Goal: Task Accomplishment & Management: Complete application form

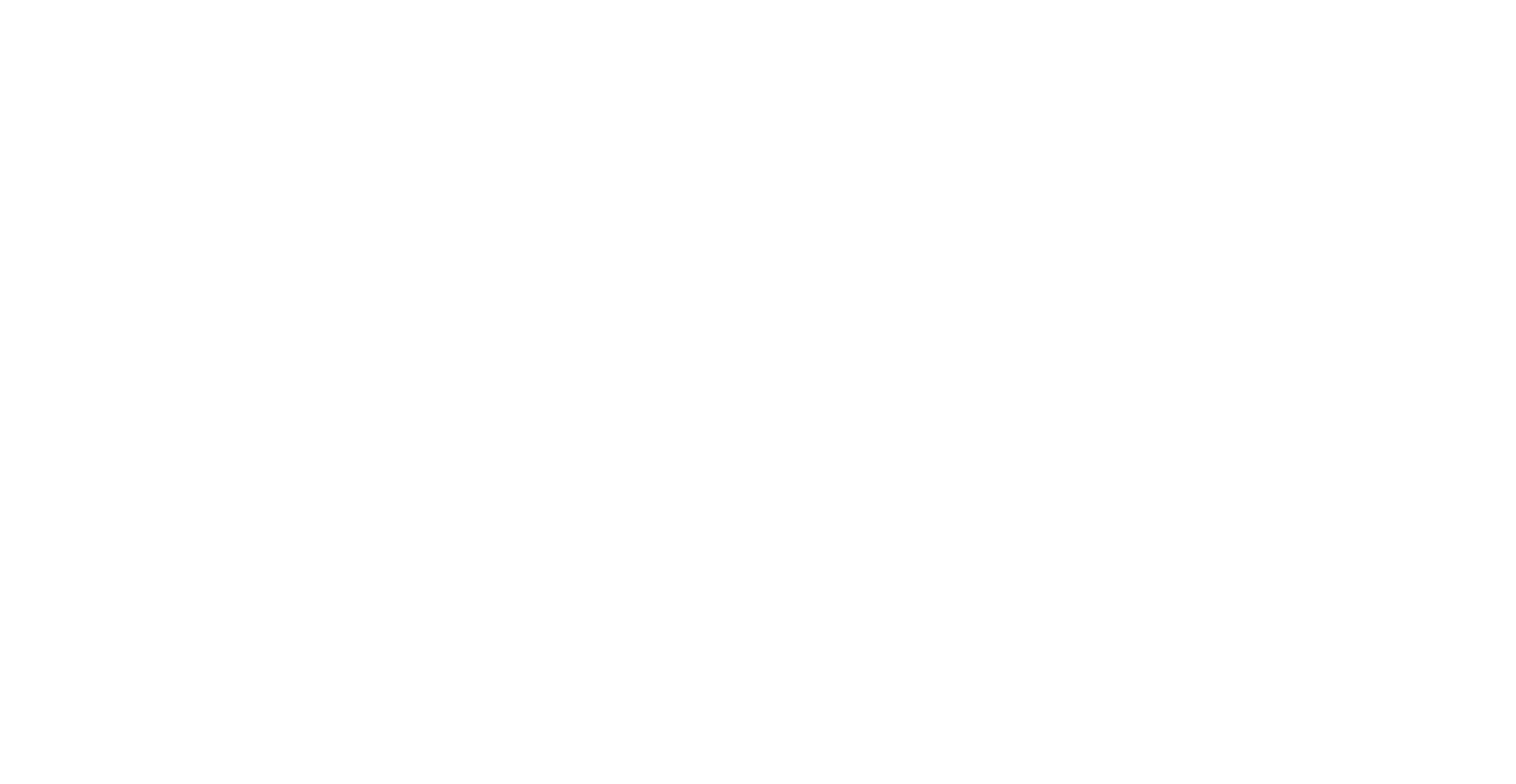
click at [0, 0] on html at bounding box center [0, 0] width 0 height 0
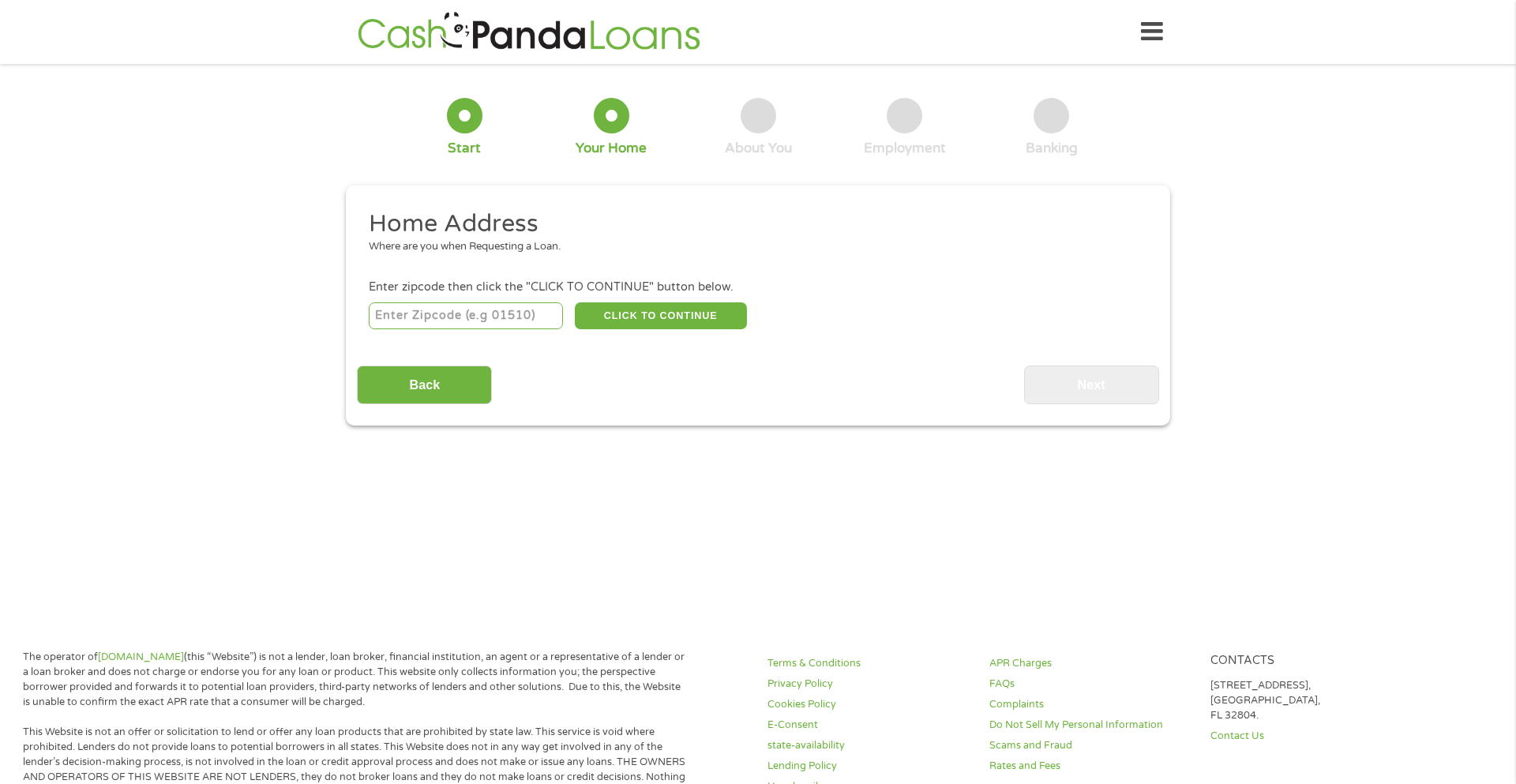
click at [522, 313] on input "number" at bounding box center [466, 315] width 195 height 26
type input "49858"
click at [630, 323] on button "CLICK TO CONTINUE" at bounding box center [661, 315] width 172 height 26
type input "49858"
type input "Menominee"
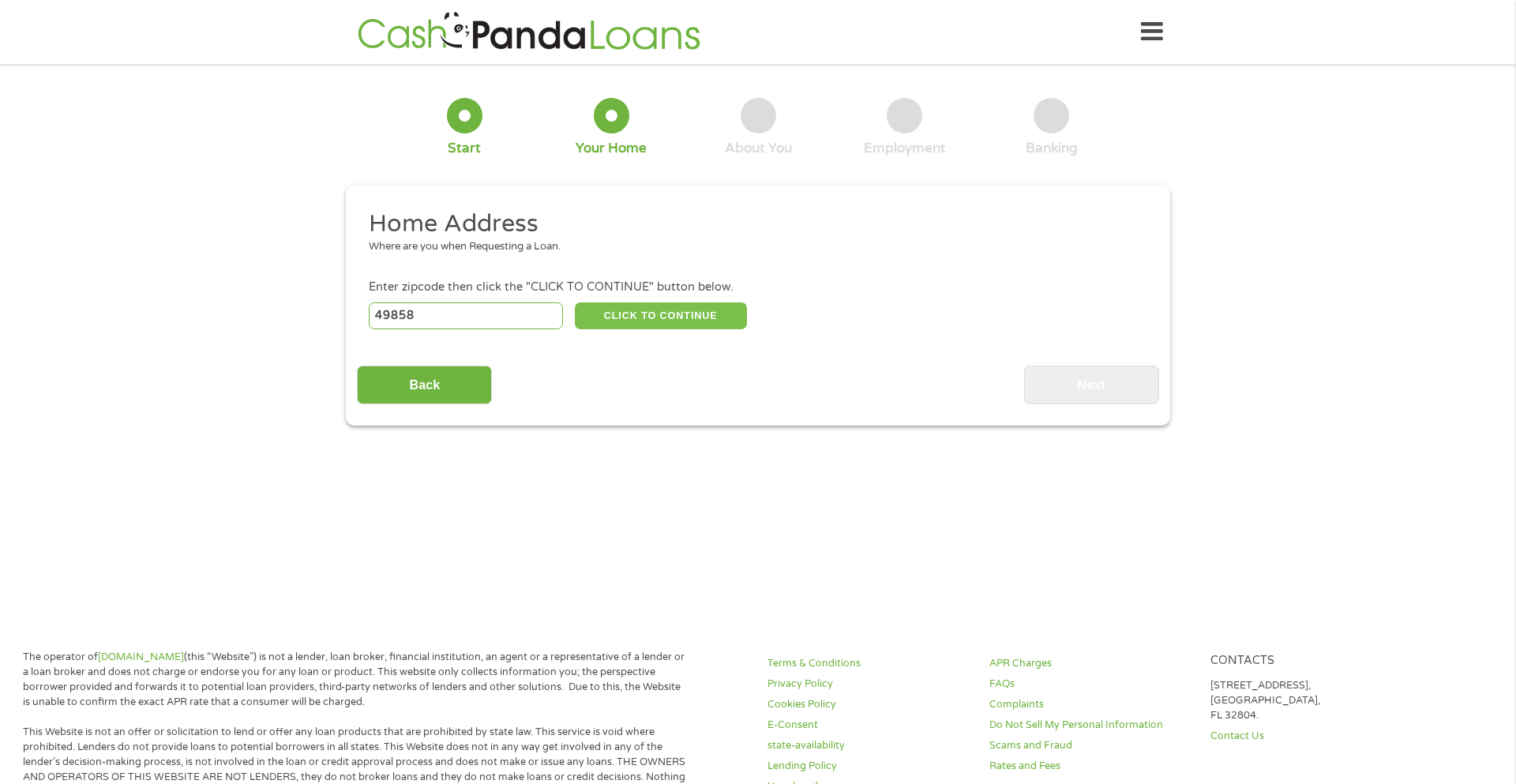
select select "[US_STATE]"
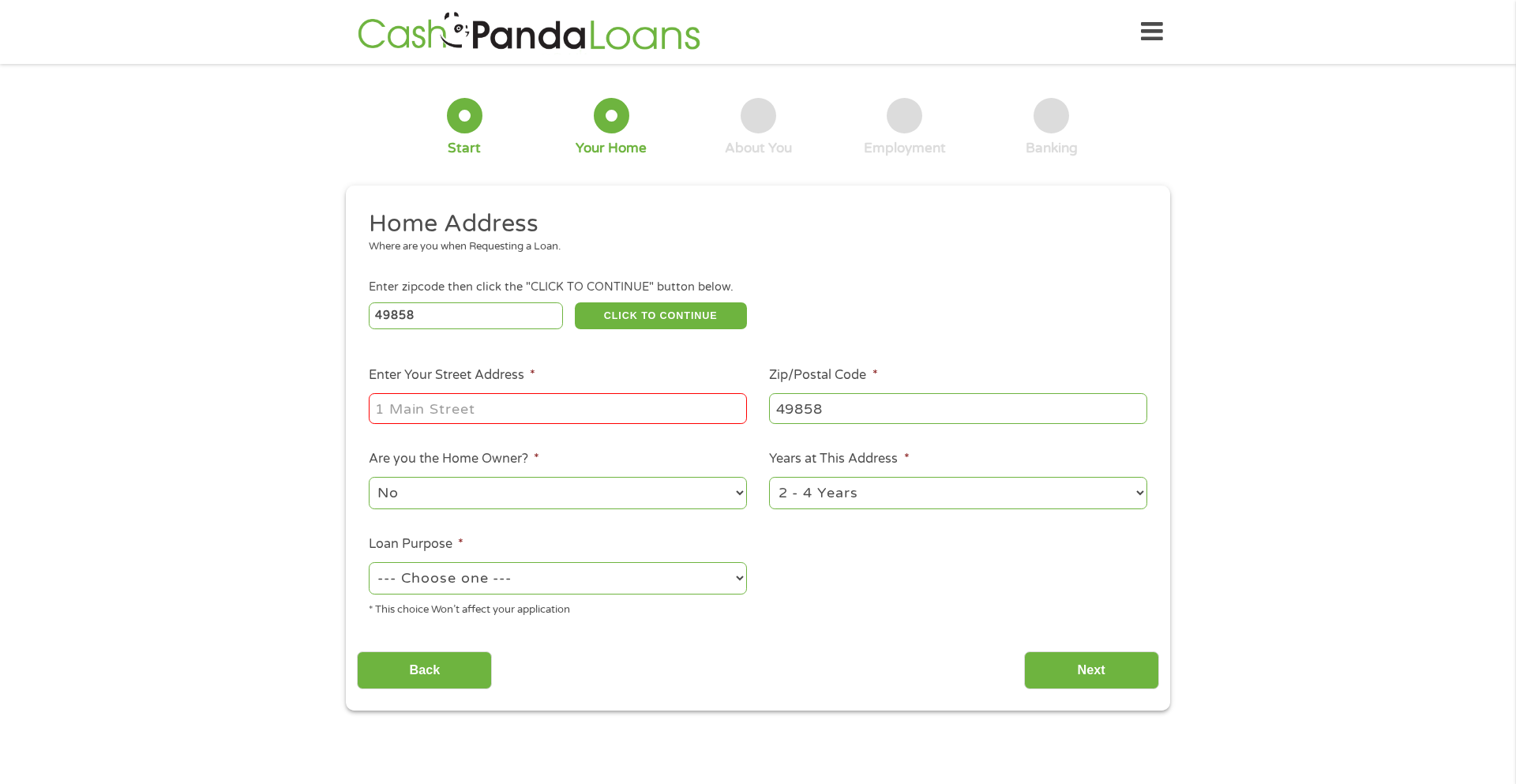
click at [516, 427] on div at bounding box center [558, 409] width 378 height 36
click at [507, 418] on input "Enter Your Street Address *" at bounding box center [558, 408] width 378 height 30
type input "[STREET_ADDRESS]"
click at [501, 494] on select "No Yes" at bounding box center [558, 494] width 378 height 33
click at [369, 478] on select "No Yes" at bounding box center [558, 494] width 378 height 33
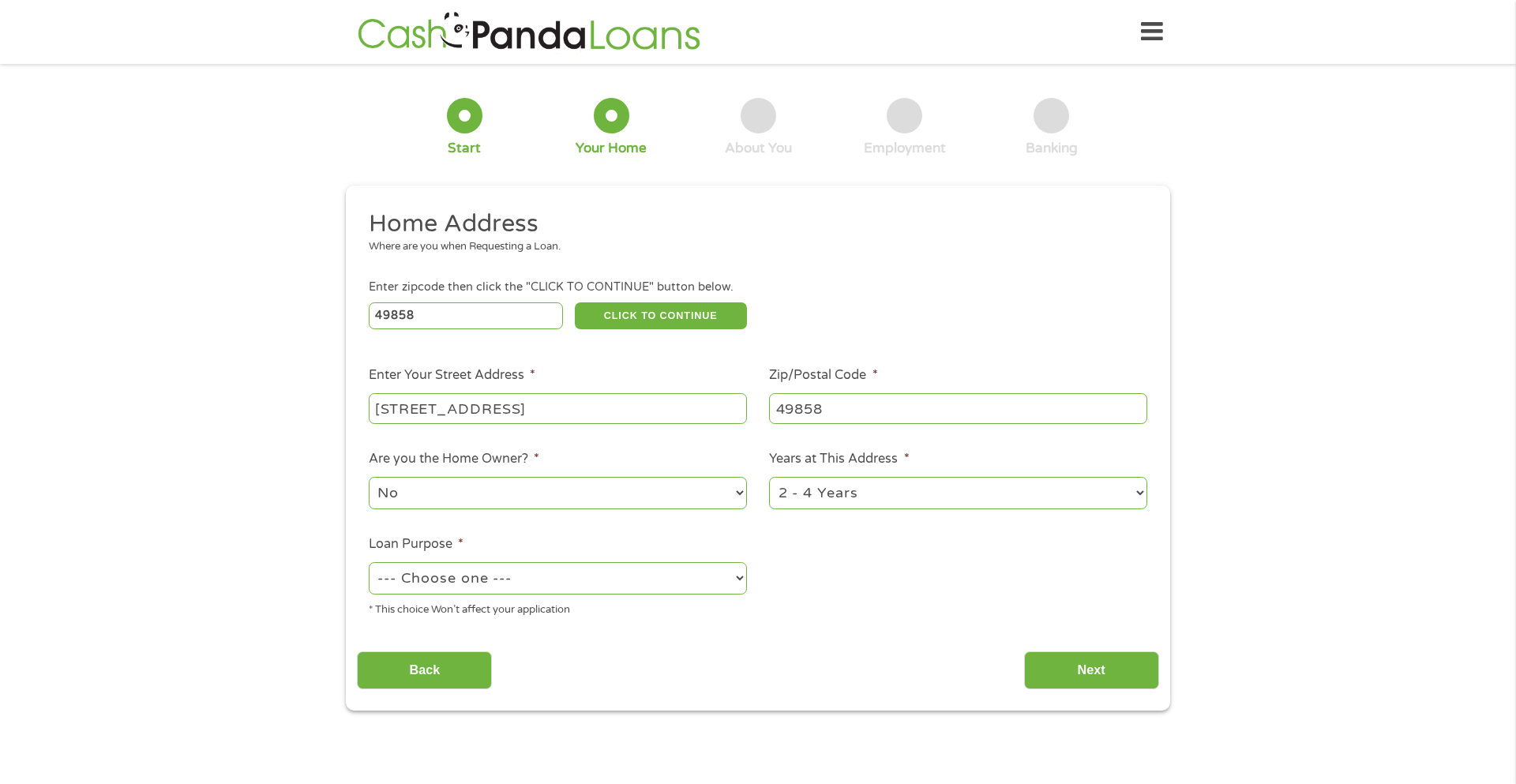
click at [860, 489] on select "1 Year or less 1 - 2 Years 2 - 4 Years Over 4 Years" at bounding box center [958, 494] width 378 height 33
select select "12months"
click at [769, 478] on select "1 Year or less 1 - 2 Years 2 - 4 Years Over 4 Years" at bounding box center [958, 494] width 378 height 33
click at [563, 592] on select "--- Choose one --- Pay Bills Debt Consolidation Home Improvement Major Purchase…" at bounding box center [558, 578] width 378 height 33
select select "paybills"
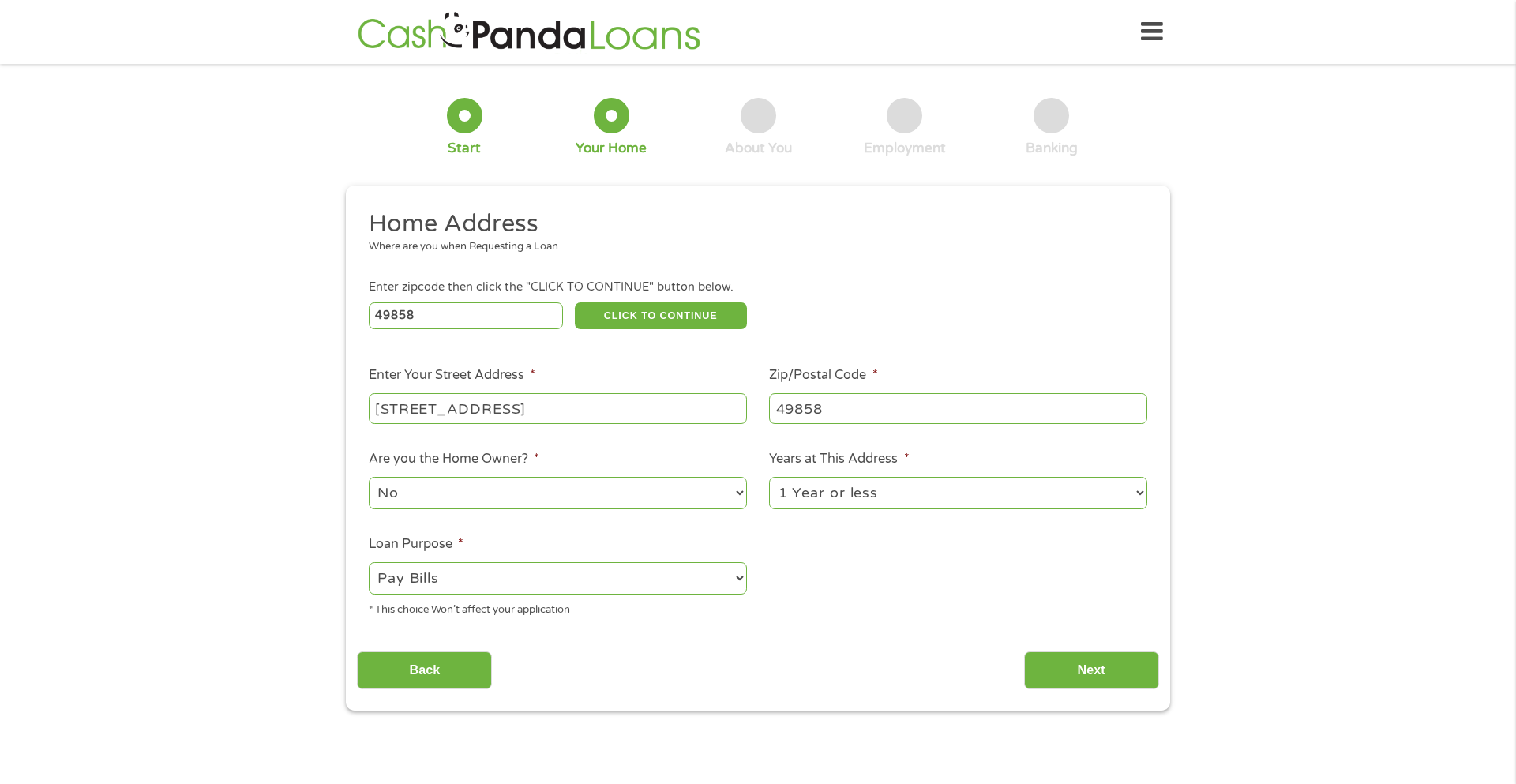
click at [369, 564] on select "--- Choose one --- Pay Bills Debt Consolidation Home Improvement Major Purchase…" at bounding box center [558, 578] width 378 height 33
click at [1115, 673] on input "Next" at bounding box center [1091, 670] width 135 height 38
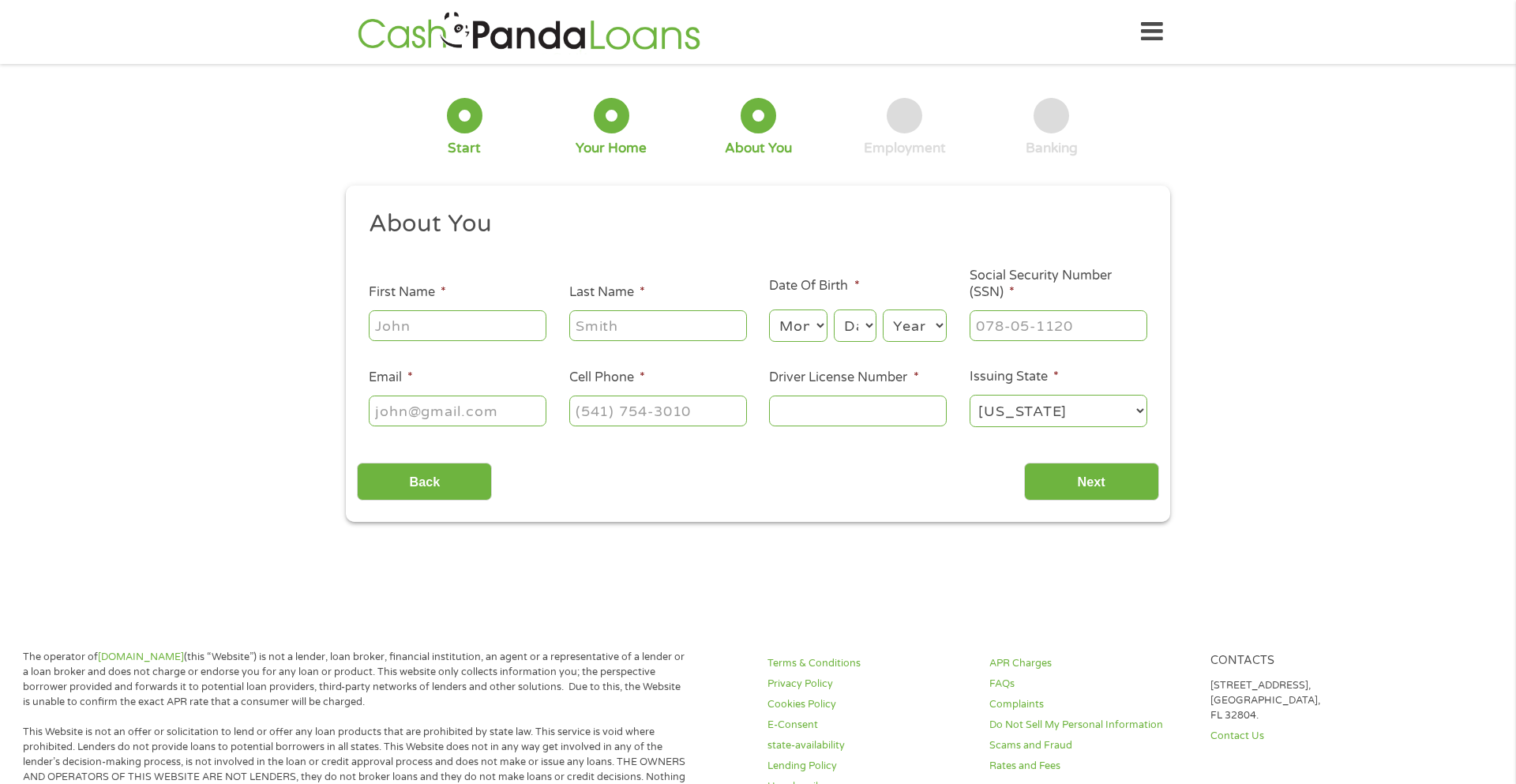
scroll to position [6, 6]
click at [421, 317] on input "First Name *" at bounding box center [457, 325] width 178 height 30
type input "[PERSON_NAME]"
click at [606, 328] on input "Last Name *" at bounding box center [658, 325] width 178 height 30
type input "[PERSON_NAME]"
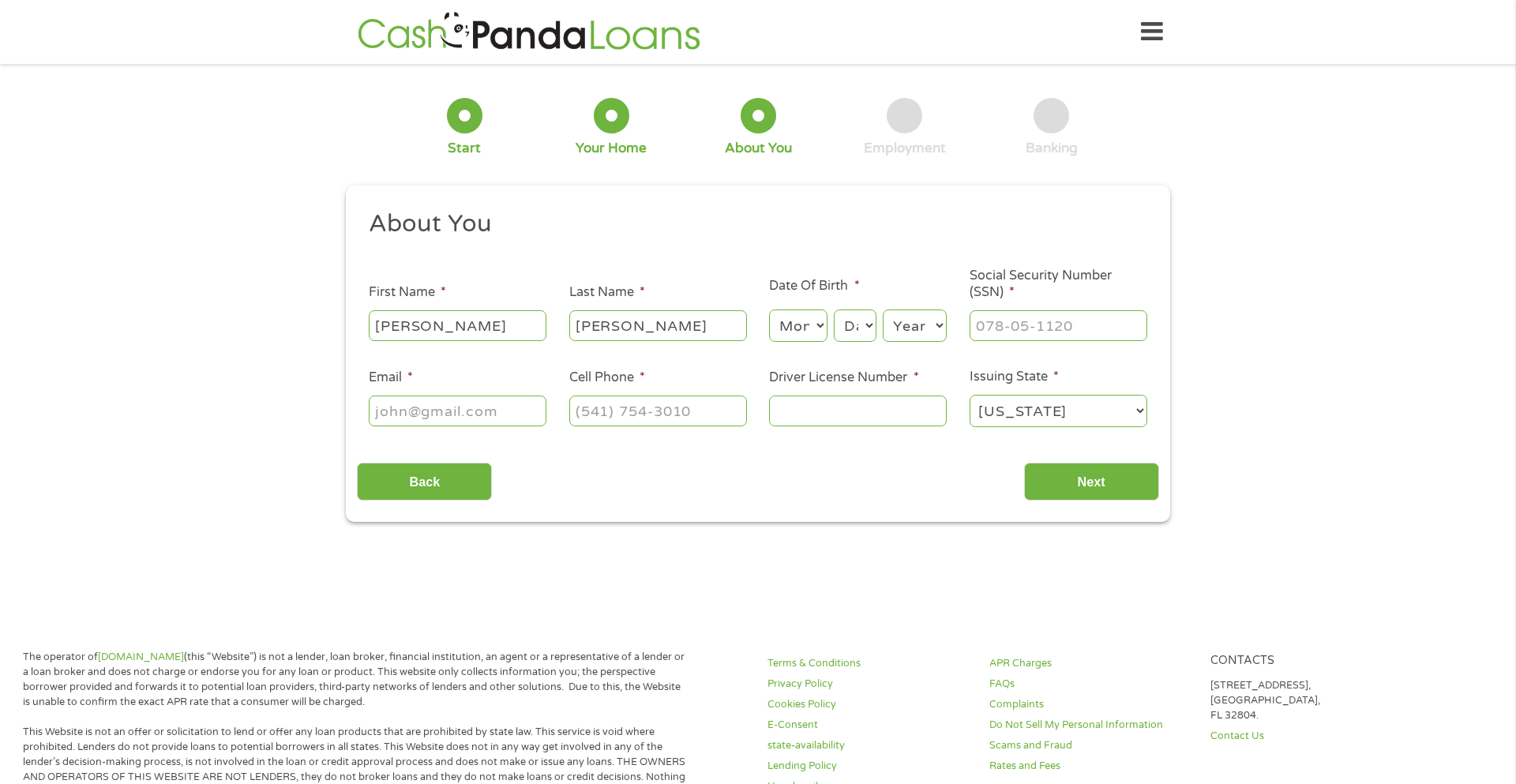
click at [810, 324] on select "Month 1 2 3 4 5 6 7 8 9 10 11 12" at bounding box center [797, 326] width 57 height 33
select select "11"
click at [769, 310] on select "Month 1 2 3 4 5 6 7 8 9 10 11 12" at bounding box center [797, 326] width 57 height 33
click at [852, 322] on select "Day 1 2 3 4 5 6 7 8 9 10 11 12 13 14 15 16 17 18 19 20 21 22 23 24 25 26 27 28 …" at bounding box center [855, 326] width 43 height 33
select select "24"
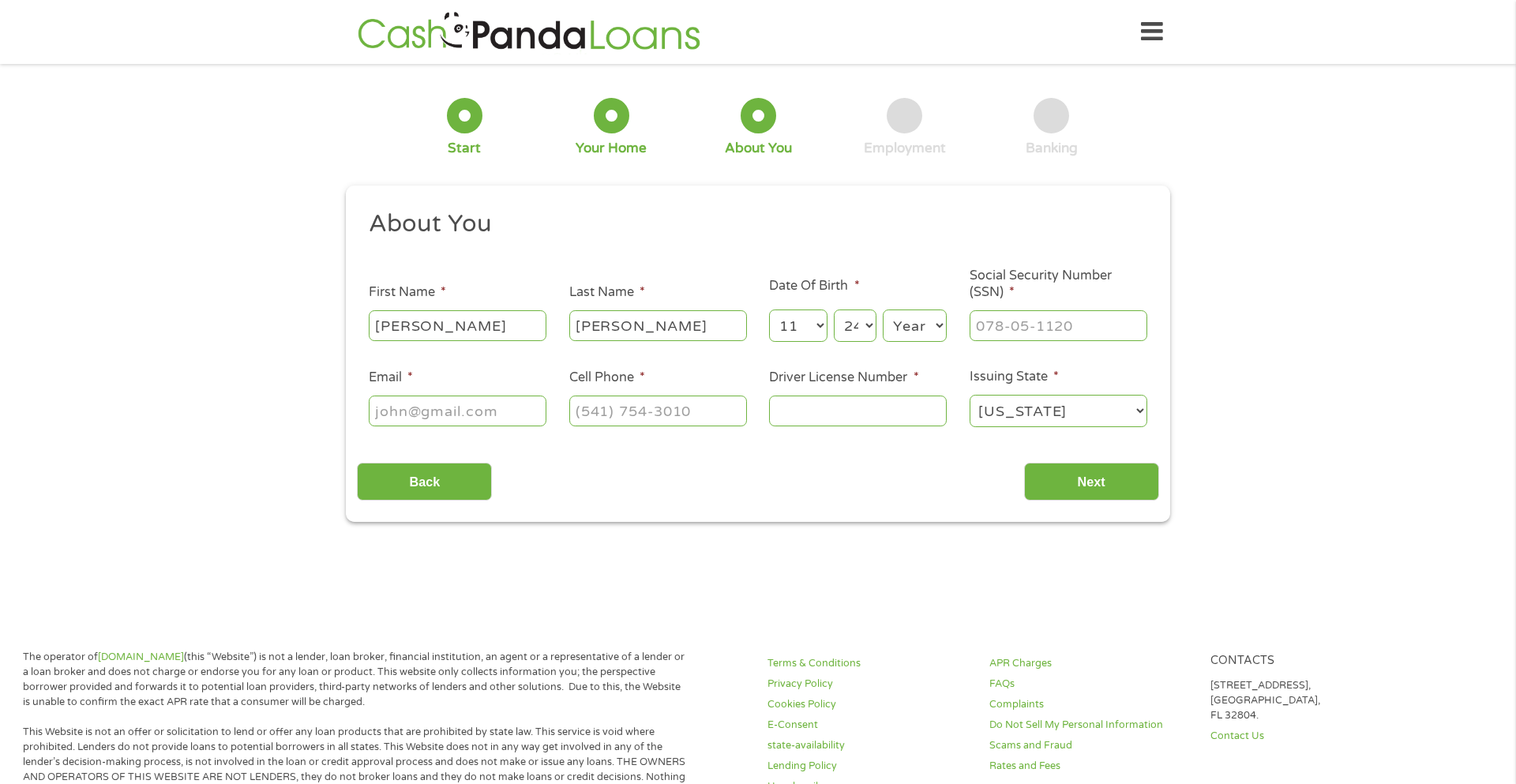
click at [928, 325] on select "Year [DATE] 2006 2005 2004 2003 2002 2001 2000 1999 1998 1997 1996 1995 1994 19…" at bounding box center [915, 326] width 64 height 33
select select "1998"
click at [984, 333] on input "___-__-____" at bounding box center [1059, 325] width 178 height 30
type input "387-19-2226"
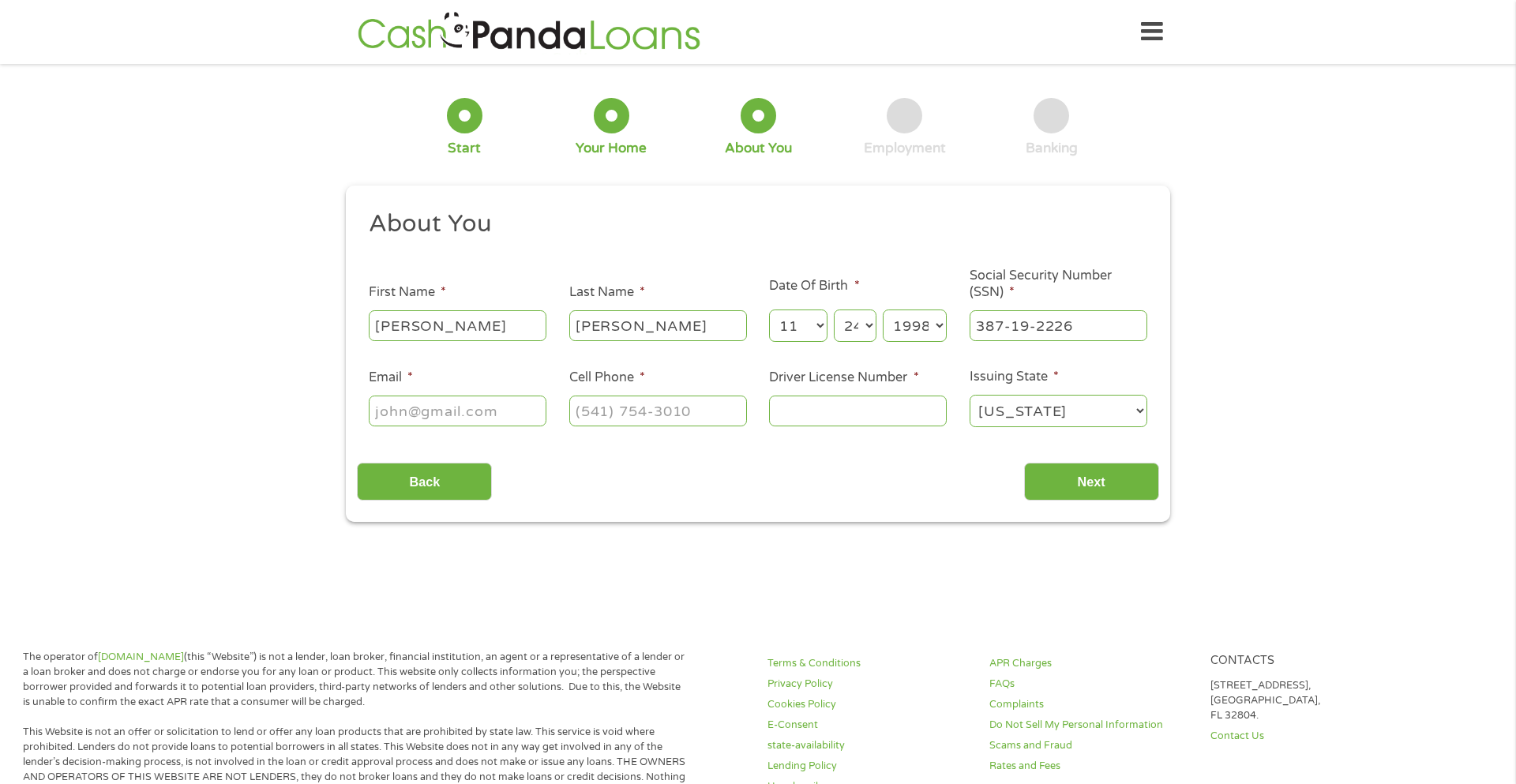
click at [440, 399] on input "Email *" at bounding box center [457, 410] width 178 height 30
type input "[EMAIL_ADDRESS][DOMAIN_NAME]"
type input "[PHONE_NUMBER]"
click at [888, 406] on input "Driver License Number *" at bounding box center [857, 410] width 178 height 30
click at [1025, 405] on select "[US_STATE] [US_STATE] [US_STATE] [US_STATE] [US_STATE] [US_STATE] [US_STATE] [U…" at bounding box center [1059, 411] width 178 height 33
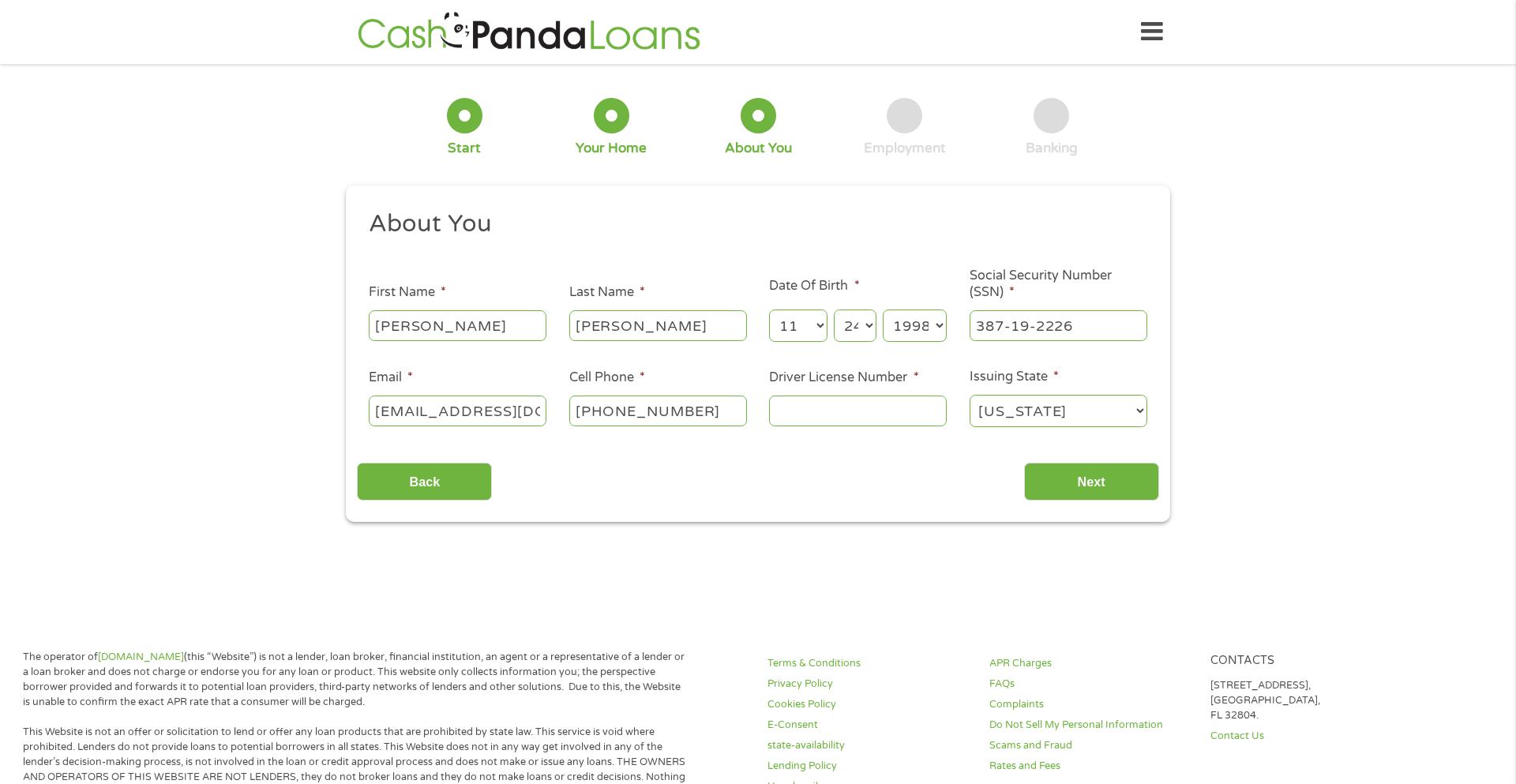
click at [970, 394] on select "[US_STATE] [US_STATE] [US_STATE] [US_STATE] [US_STATE] [US_STATE] [US_STATE] [U…" at bounding box center [1059, 411] width 178 height 33
click at [1039, 410] on select "[US_STATE] [US_STATE] [US_STATE] [US_STATE] [US_STATE] [US_STATE] [US_STATE] [U…" at bounding box center [1059, 411] width 178 height 33
select select "[US_STATE]"
click at [970, 394] on select "[US_STATE] [US_STATE] [US_STATE] [US_STATE] [US_STATE] [US_STATE] [US_STATE] [U…" at bounding box center [1059, 411] width 178 height 33
click at [808, 406] on input "Driver License Number *" at bounding box center [857, 410] width 178 height 30
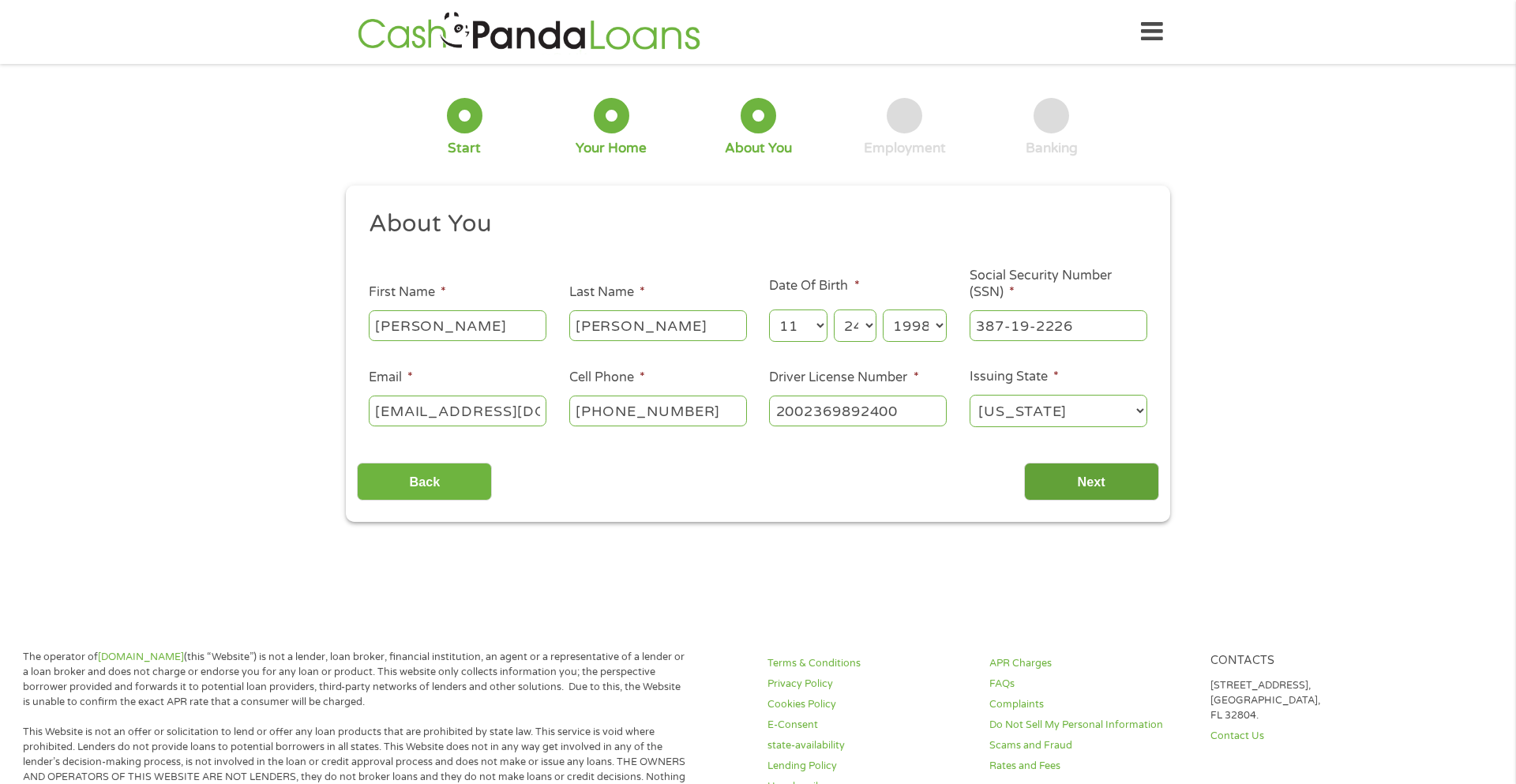
type input "2002369892400"
click at [1061, 480] on input "Next" at bounding box center [1091, 482] width 135 height 38
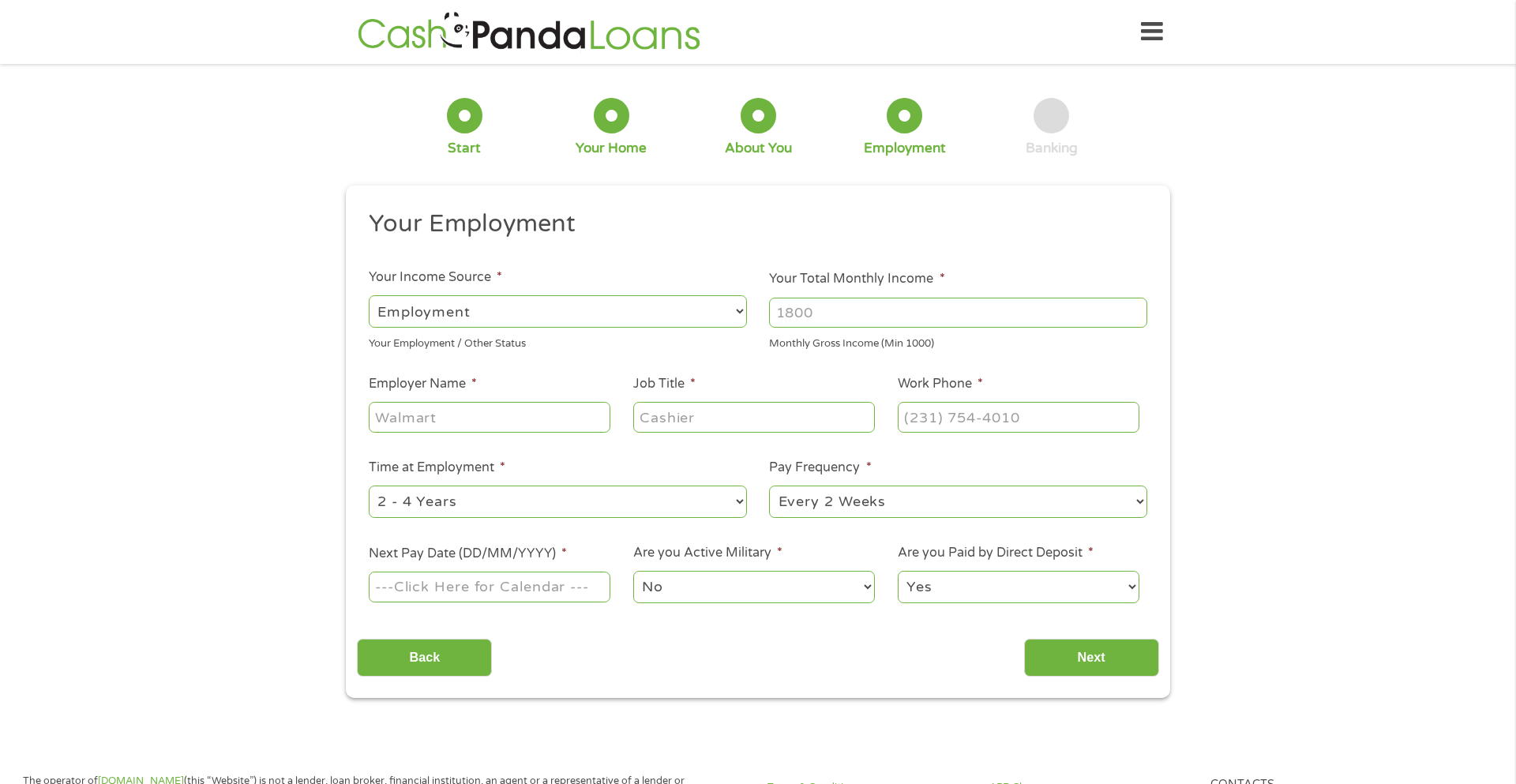
click at [661, 313] on select "--- Choose one --- Employment [DEMOGRAPHIC_DATA] Benefits" at bounding box center [558, 311] width 378 height 33
select select "selfEmployed"
click at [369, 295] on select "--- Choose one --- Employment [DEMOGRAPHIC_DATA] Benefits" at bounding box center [558, 311] width 378 height 33
click at [880, 309] on input "Your Total Monthly Income *" at bounding box center [958, 312] width 378 height 30
type input "3500"
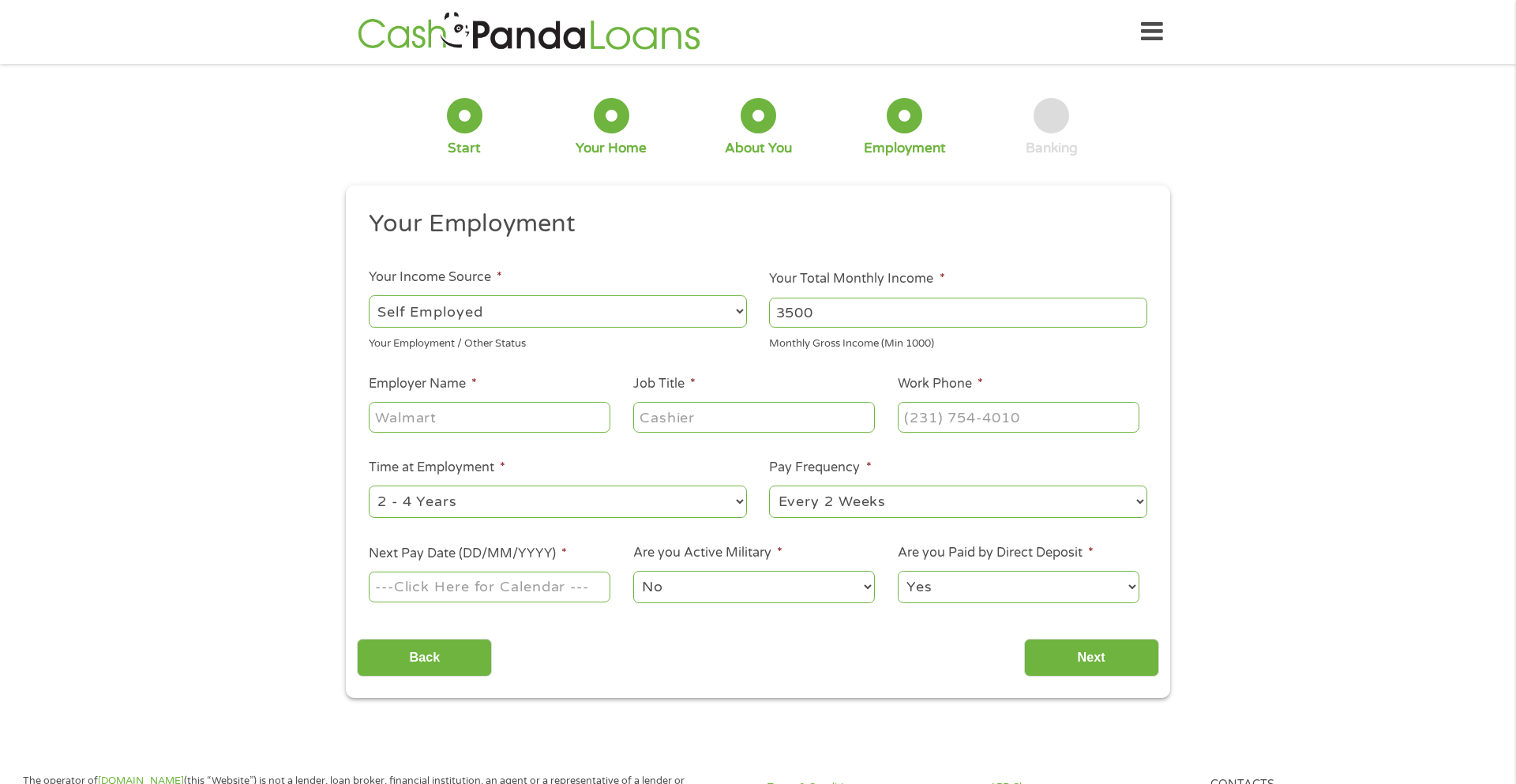
click at [525, 421] on input "Employer Name *" at bounding box center [489, 416] width 241 height 30
type input "H"
type input "[PERSON_NAME]"
click at [677, 412] on input "Job Title *" at bounding box center [753, 416] width 241 height 30
type input "Homemaker"
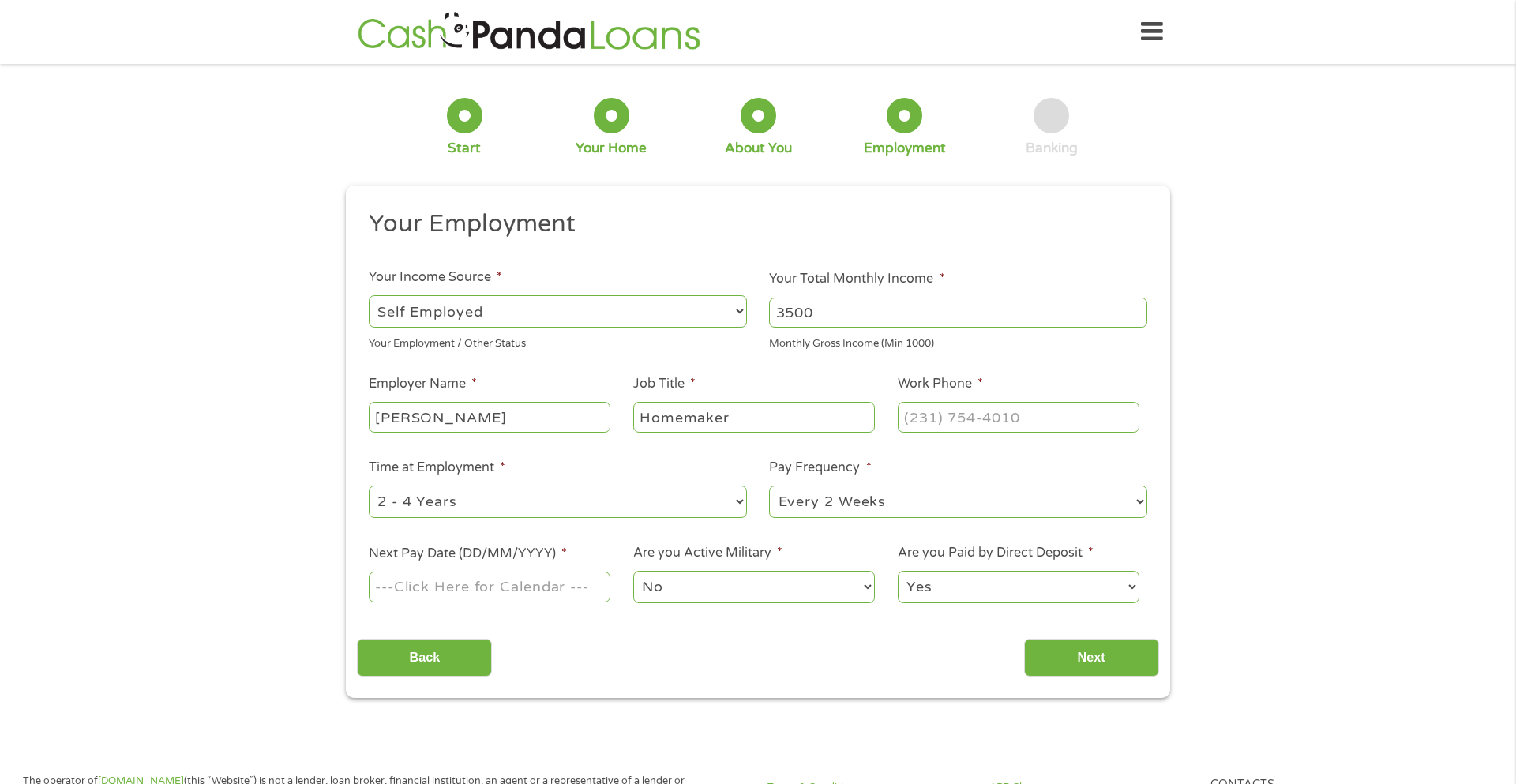
click at [912, 413] on input "Work Phone *" at bounding box center [1019, 416] width 241 height 30
type input "[PHONE_NUMBER]"
click at [591, 502] on select "--- Choose one --- 1 Year or less 1 - 2 Years 2 - 4 Years Over 4 Years" at bounding box center [558, 502] width 378 height 33
select select "60months"
click at [369, 485] on select "--- Choose one --- 1 Year or less 1 - 2 Years 2 - 4 Years Over 4 Years" at bounding box center [558, 502] width 378 height 33
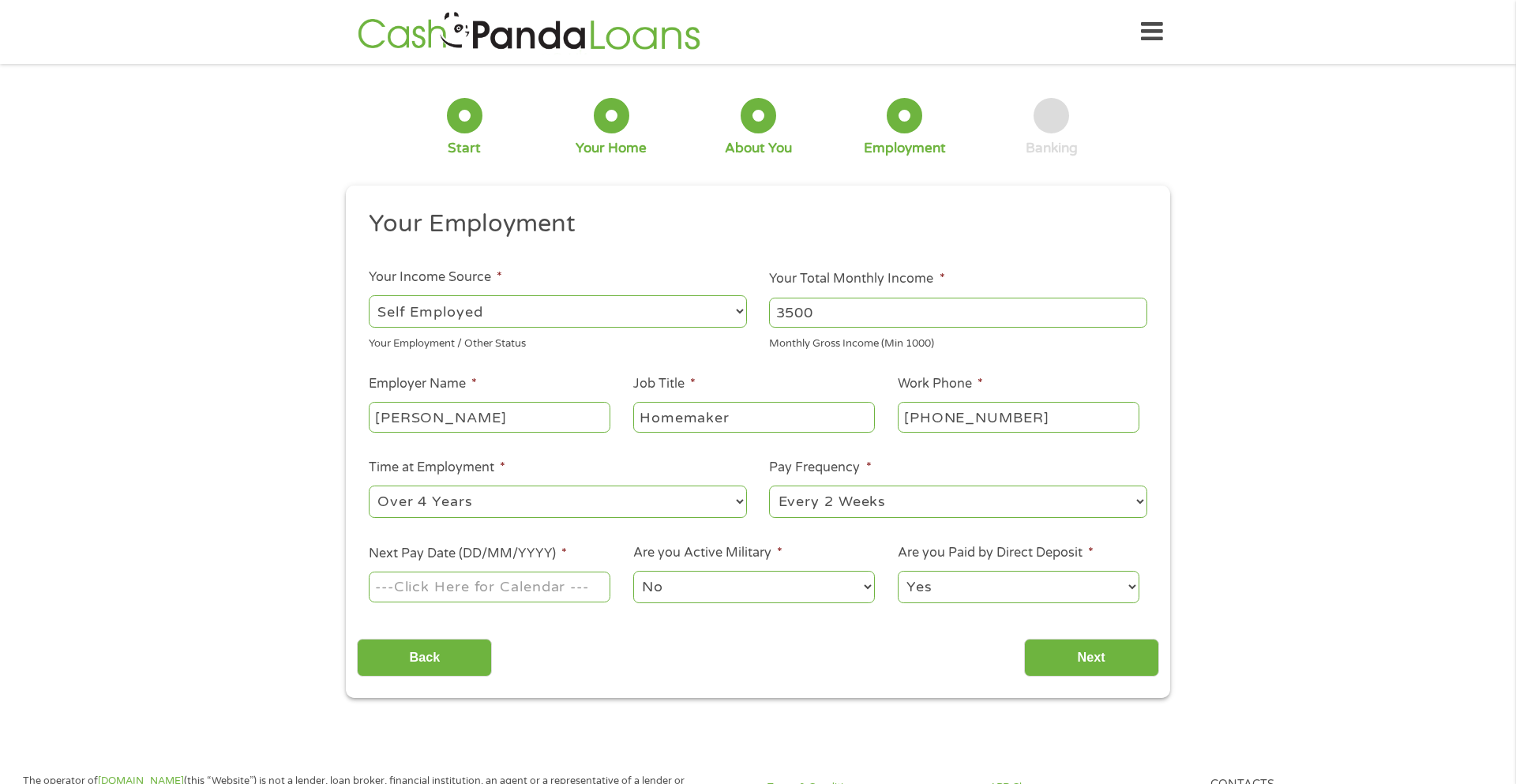
click at [454, 593] on input "Next Pay Date (DD/MM/YYYY) *" at bounding box center [489, 586] width 241 height 30
type input "[DATE]"
click at [750, 596] on select "No Yes" at bounding box center [753, 587] width 241 height 33
click at [633, 571] on select "No Yes" at bounding box center [753, 587] width 241 height 33
click at [1065, 573] on select "Yes No" at bounding box center [1019, 587] width 241 height 33
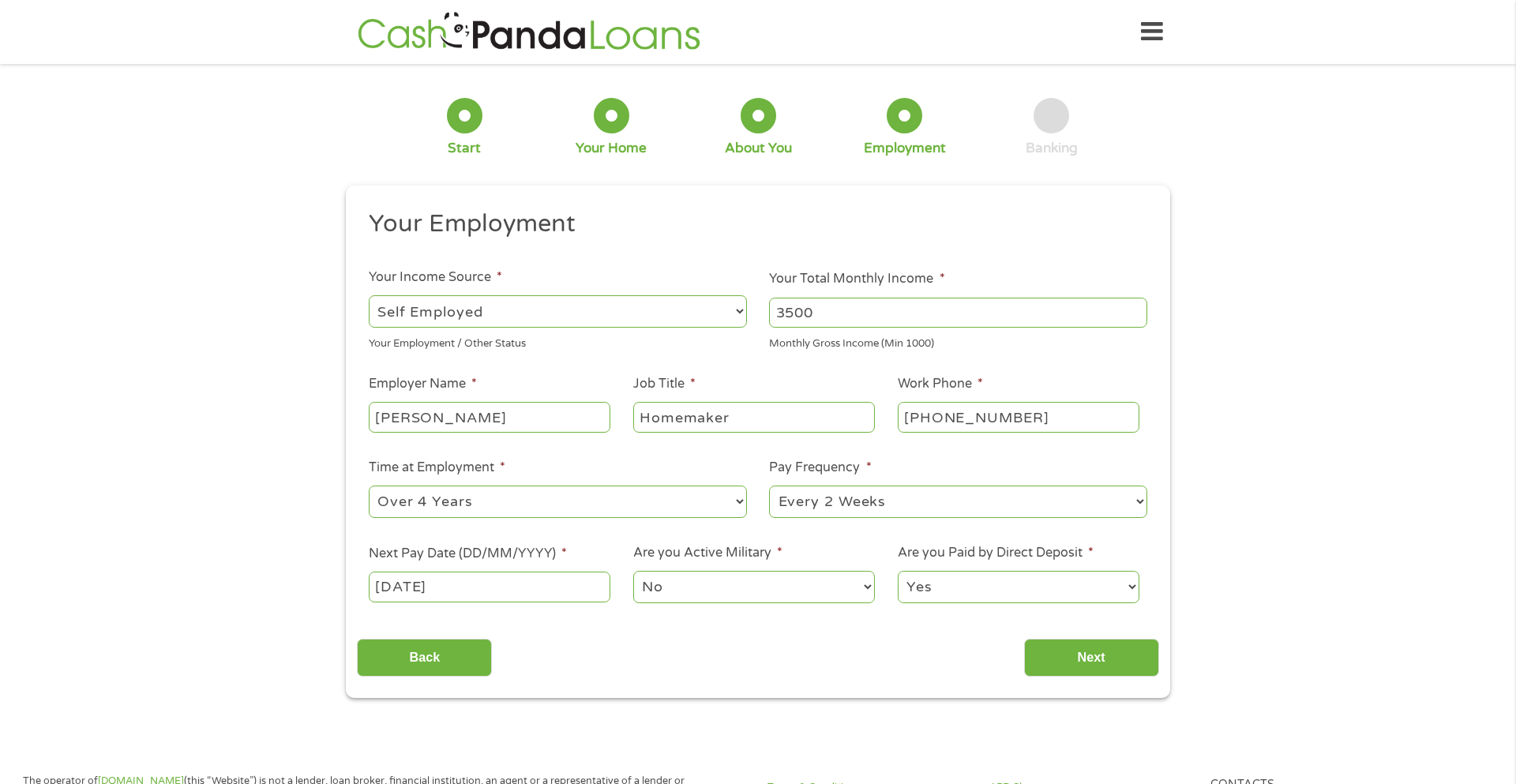
select select "0"
click at [898, 571] on select "Yes No" at bounding box center [1019, 587] width 241 height 33
click at [1148, 671] on input "Next" at bounding box center [1091, 657] width 135 height 38
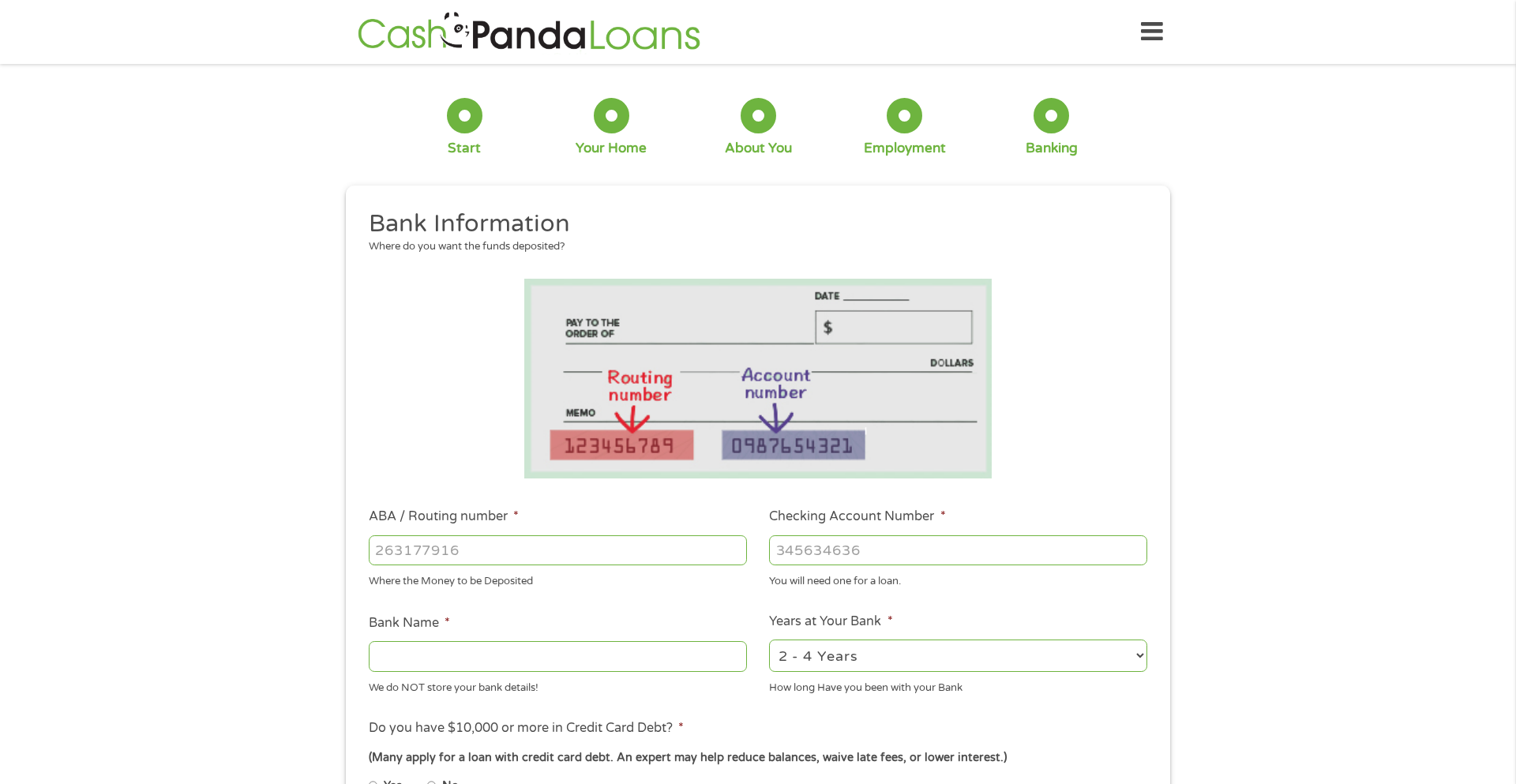
click at [474, 549] on input "ABA / Routing number *" at bounding box center [558, 550] width 378 height 30
type input "291173089"
type input "INTEGRA FIRST FEDERAL"
type input "291173089"
click at [818, 547] on input "Checking Account Number *" at bounding box center [958, 550] width 378 height 30
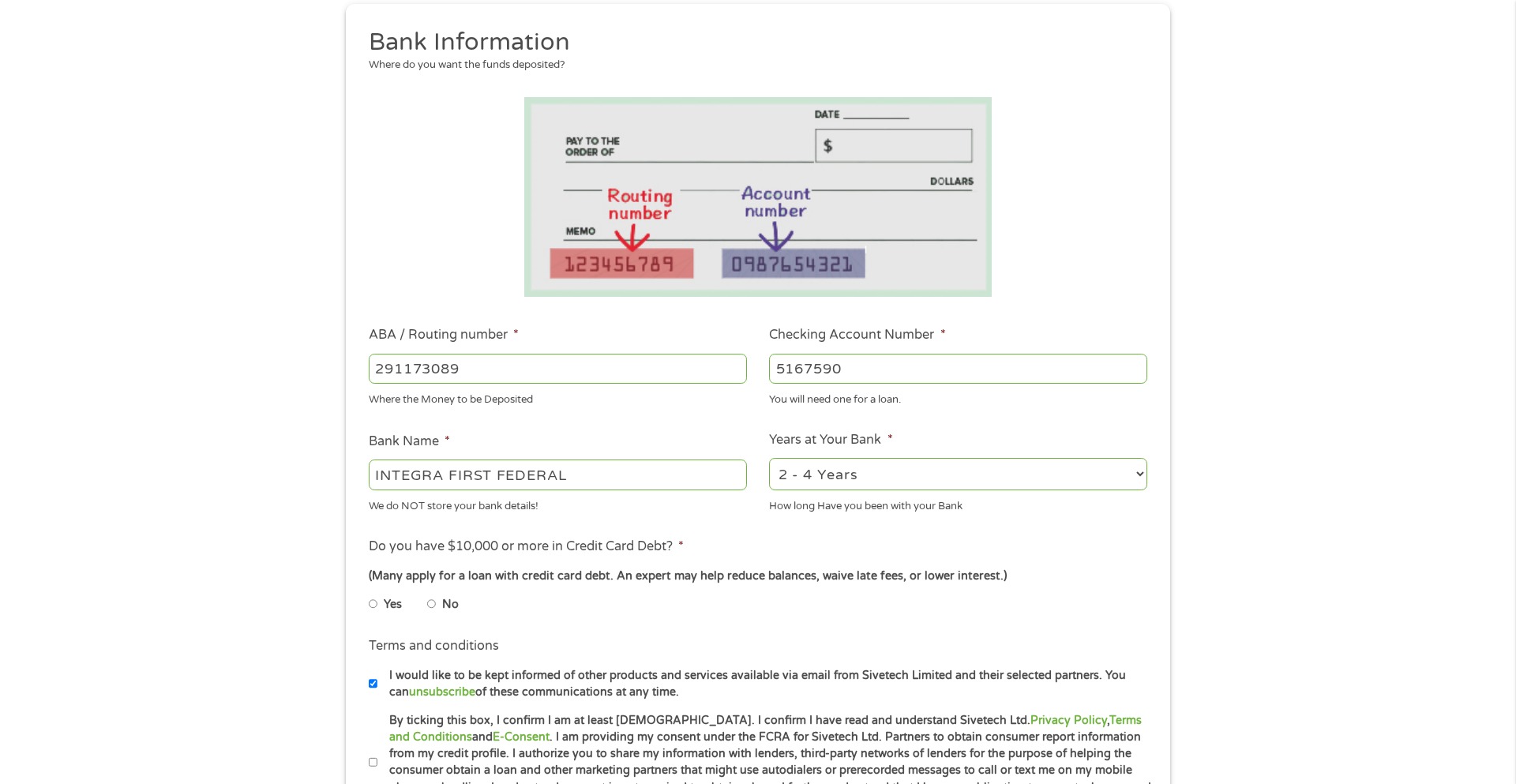
scroll to position [209, 0]
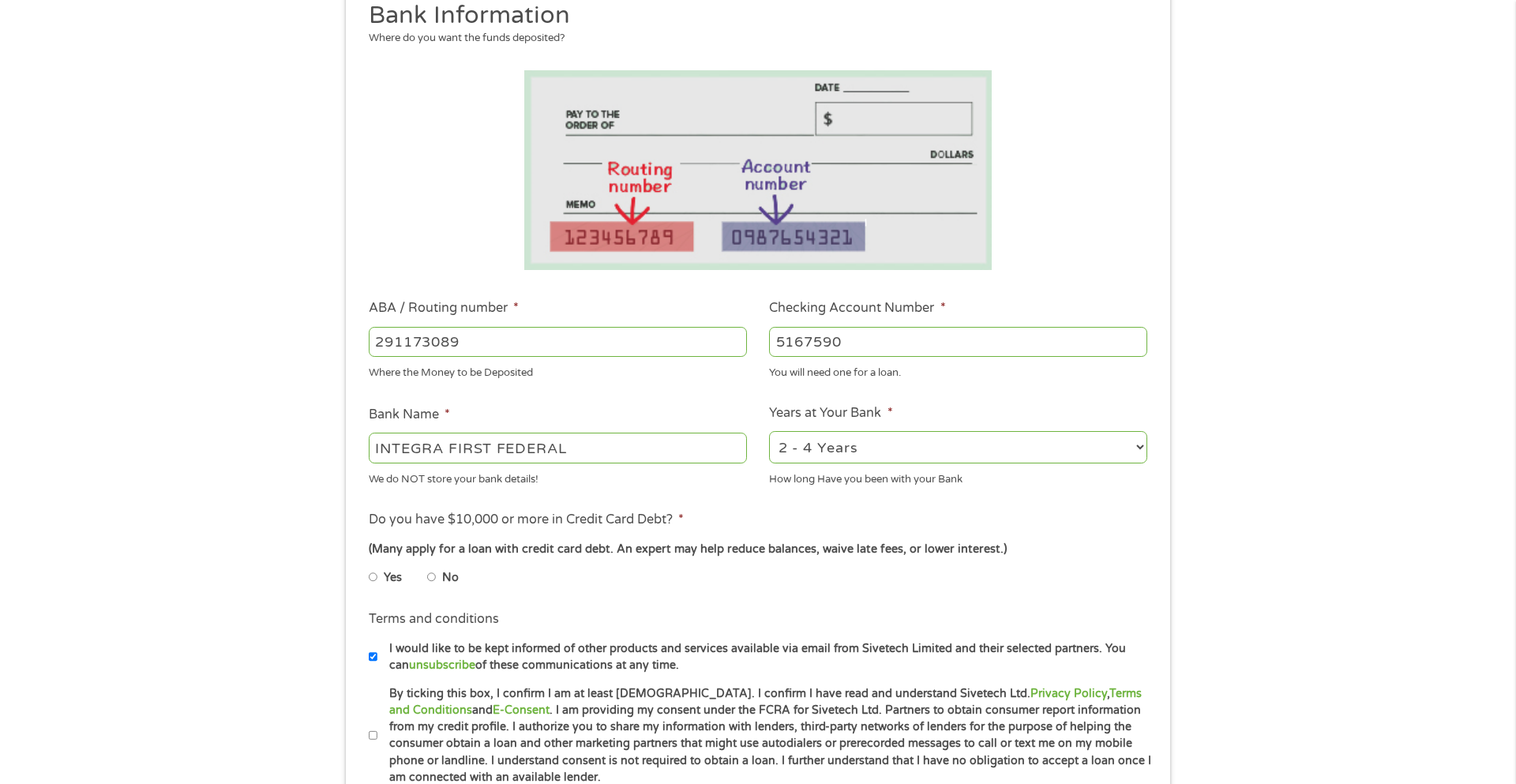
type input "5167590"
click at [920, 449] on select "2 - 4 Years 6 - 12 Months 1 - 2 Years Over 4 Years" at bounding box center [958, 447] width 378 height 33
select select "60months"
click at [769, 431] on select "2 - 4 Years 6 - 12 Months 1 - 2 Years Over 4 Years" at bounding box center [958, 447] width 378 height 33
click at [436, 579] on li "No" at bounding box center [456, 577] width 56 height 31
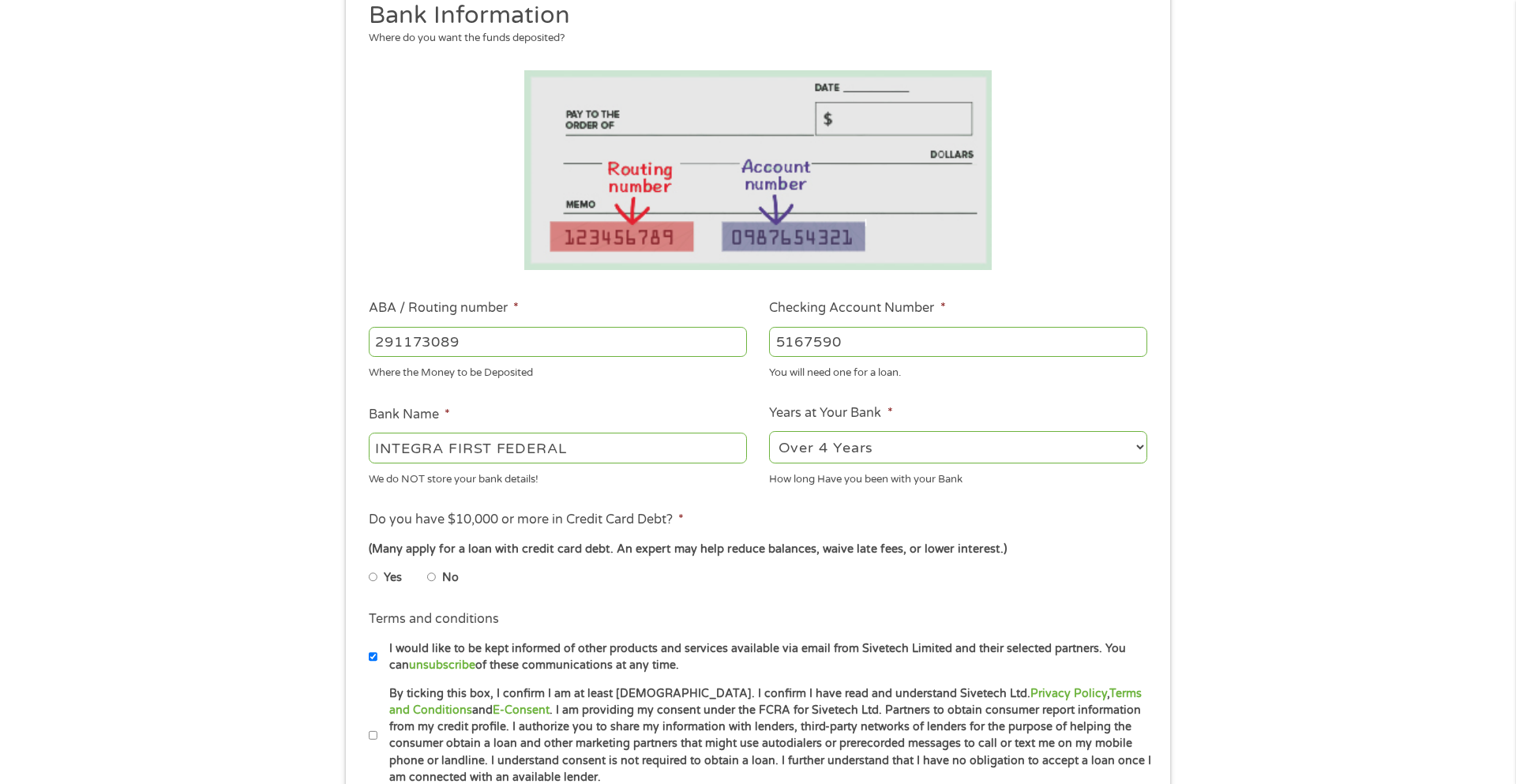
click at [427, 576] on input "No" at bounding box center [432, 577] width 9 height 25
radio input "true"
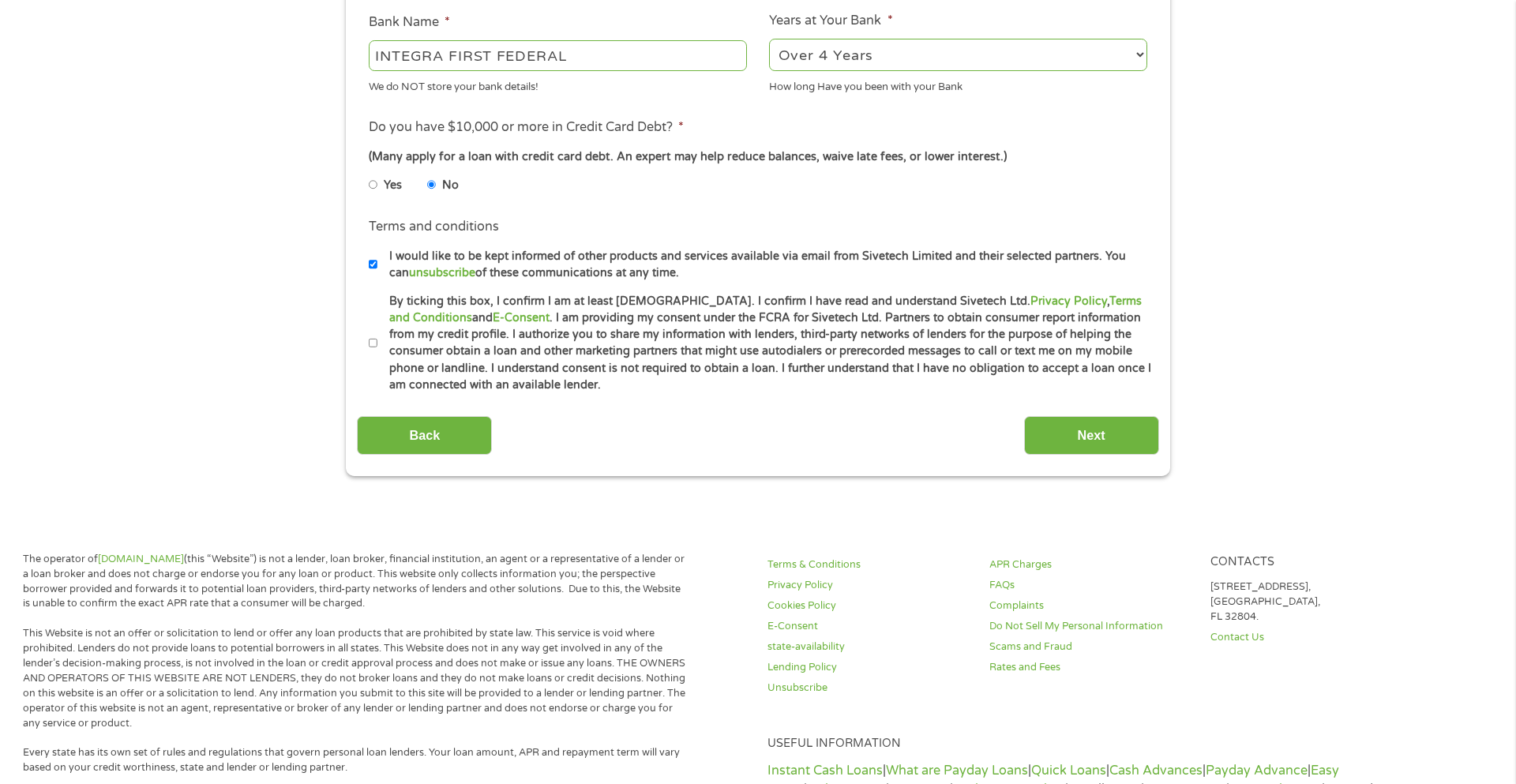
scroll to position [605, 0]
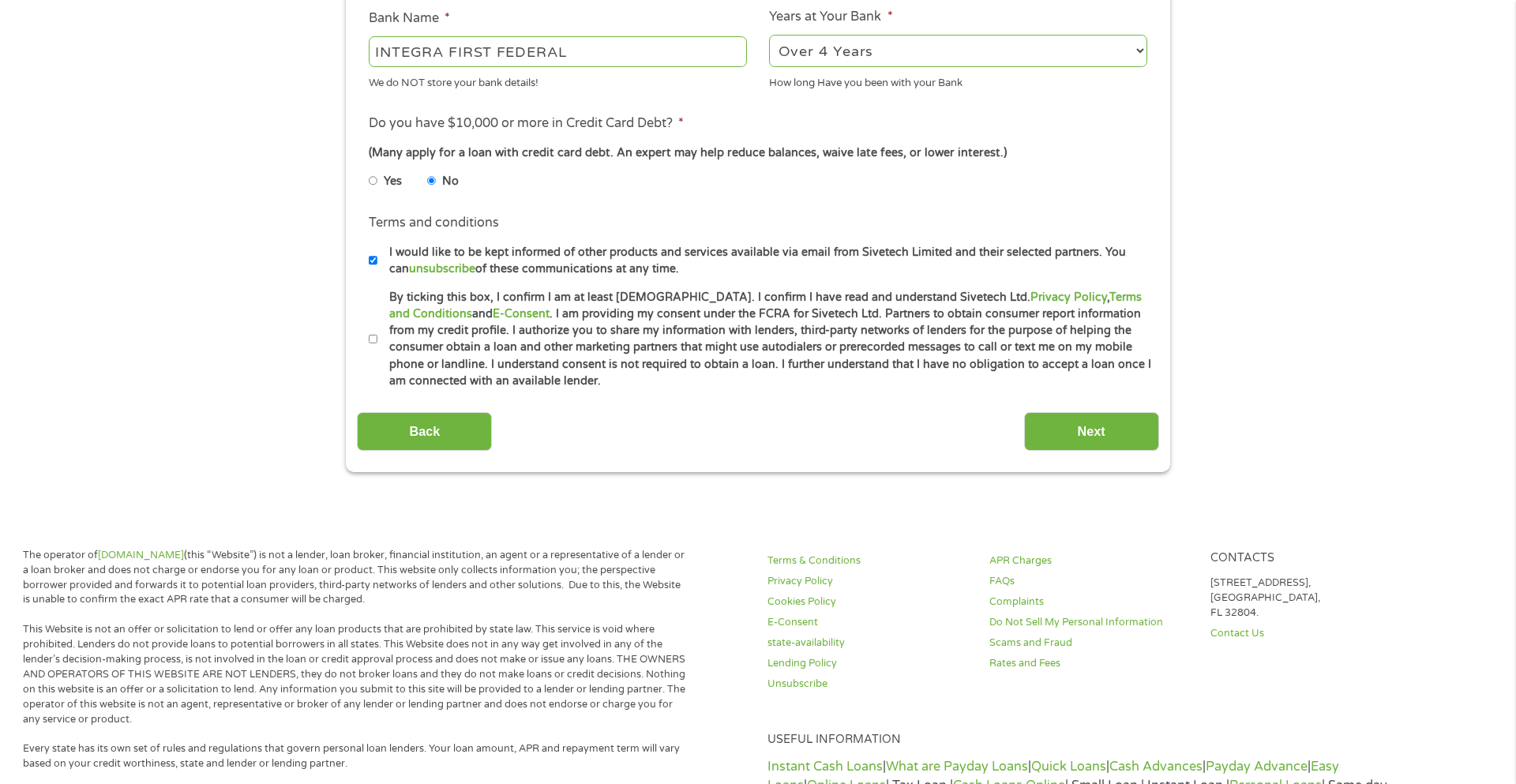
click at [371, 339] on input "By ticking this box, I confirm I am at least [DEMOGRAPHIC_DATA]. I confirm I ha…" at bounding box center [374, 340] width 9 height 25
checkbox input "true"
click at [1069, 437] on input "Next" at bounding box center [1091, 432] width 135 height 38
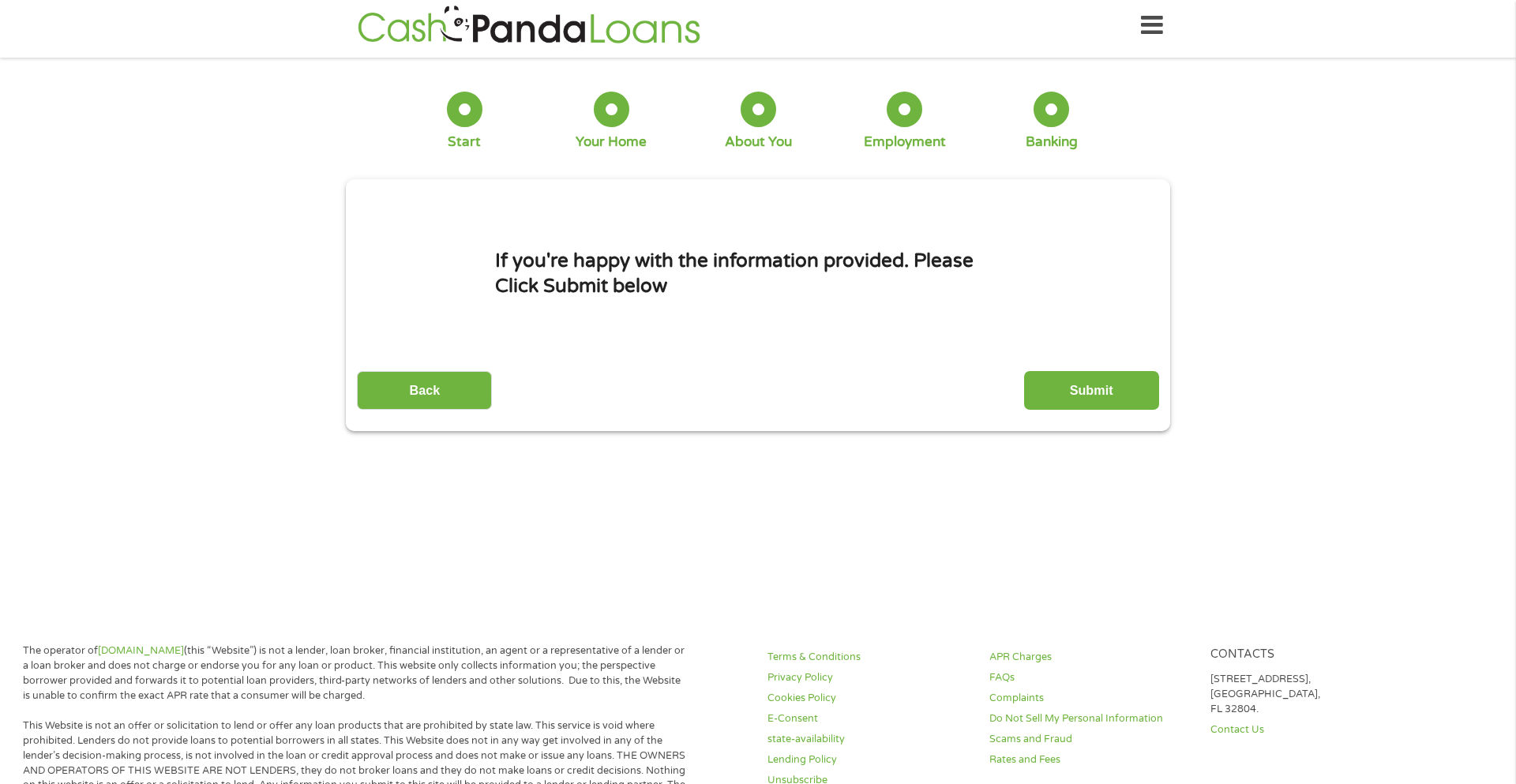
scroll to position [0, 0]
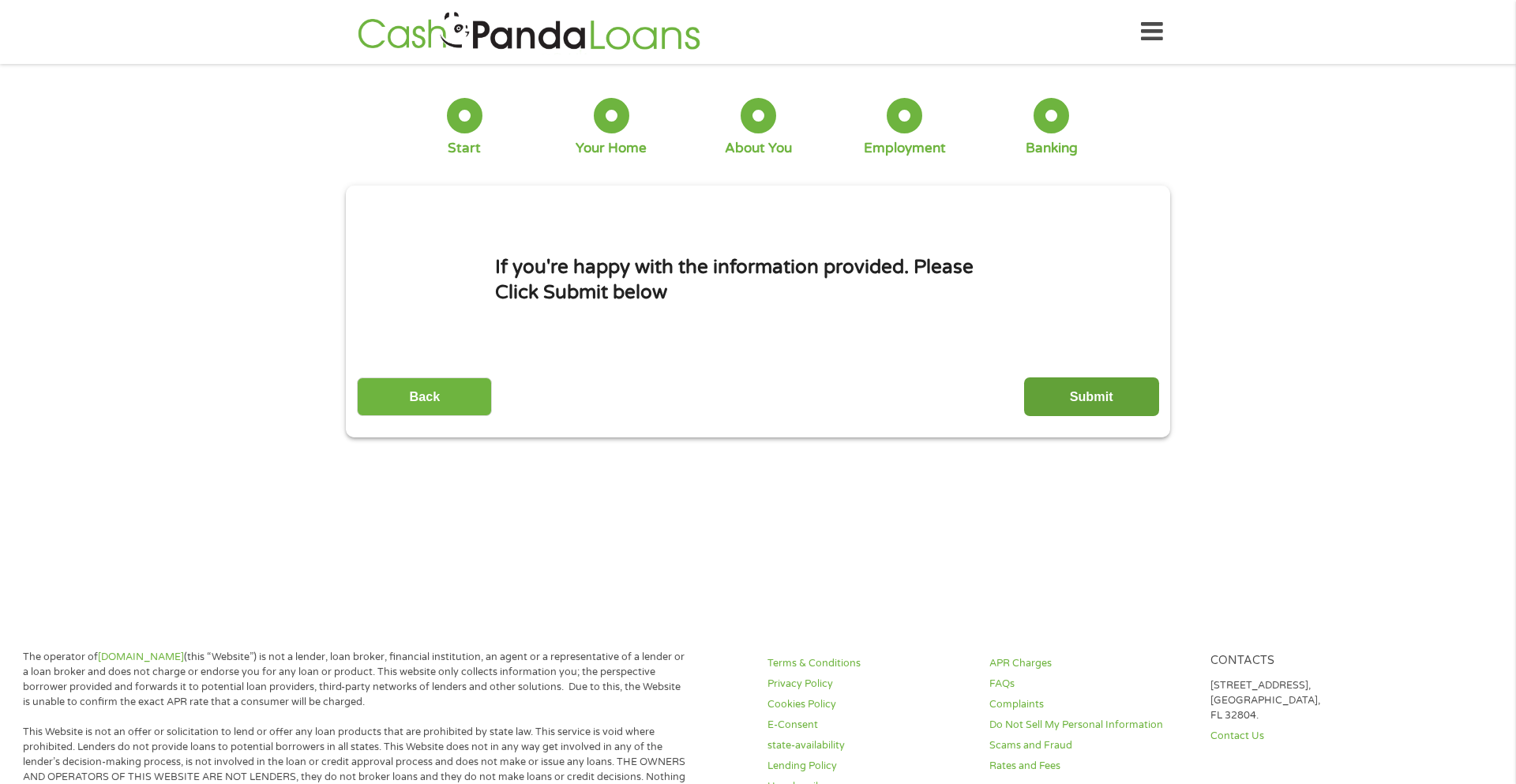
click at [1065, 392] on input "Submit" at bounding box center [1091, 396] width 135 height 38
